Goal: Use online tool/utility: Utilize a website feature to perform a specific function

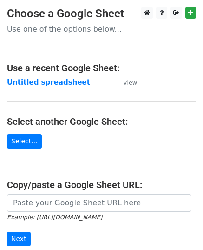
click at [33, 133] on main "Choose a Google Sheet Use one of the options below... Use a recent Google Sheet…" at bounding box center [101, 151] width 203 height 289
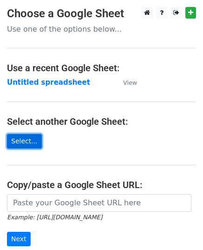
click at [31, 140] on link "Select..." at bounding box center [24, 141] width 35 height 14
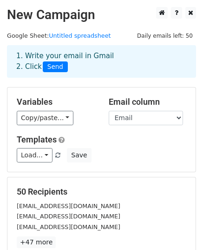
scroll to position [146, 0]
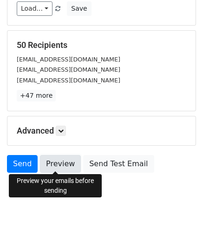
click at [61, 163] on link "Preview" at bounding box center [60, 164] width 41 height 18
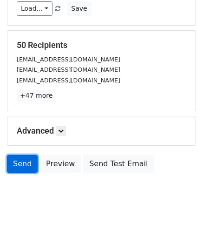
click at [20, 161] on link "Send" at bounding box center [22, 164] width 31 height 18
